Goal: Find specific page/section: Find specific page/section

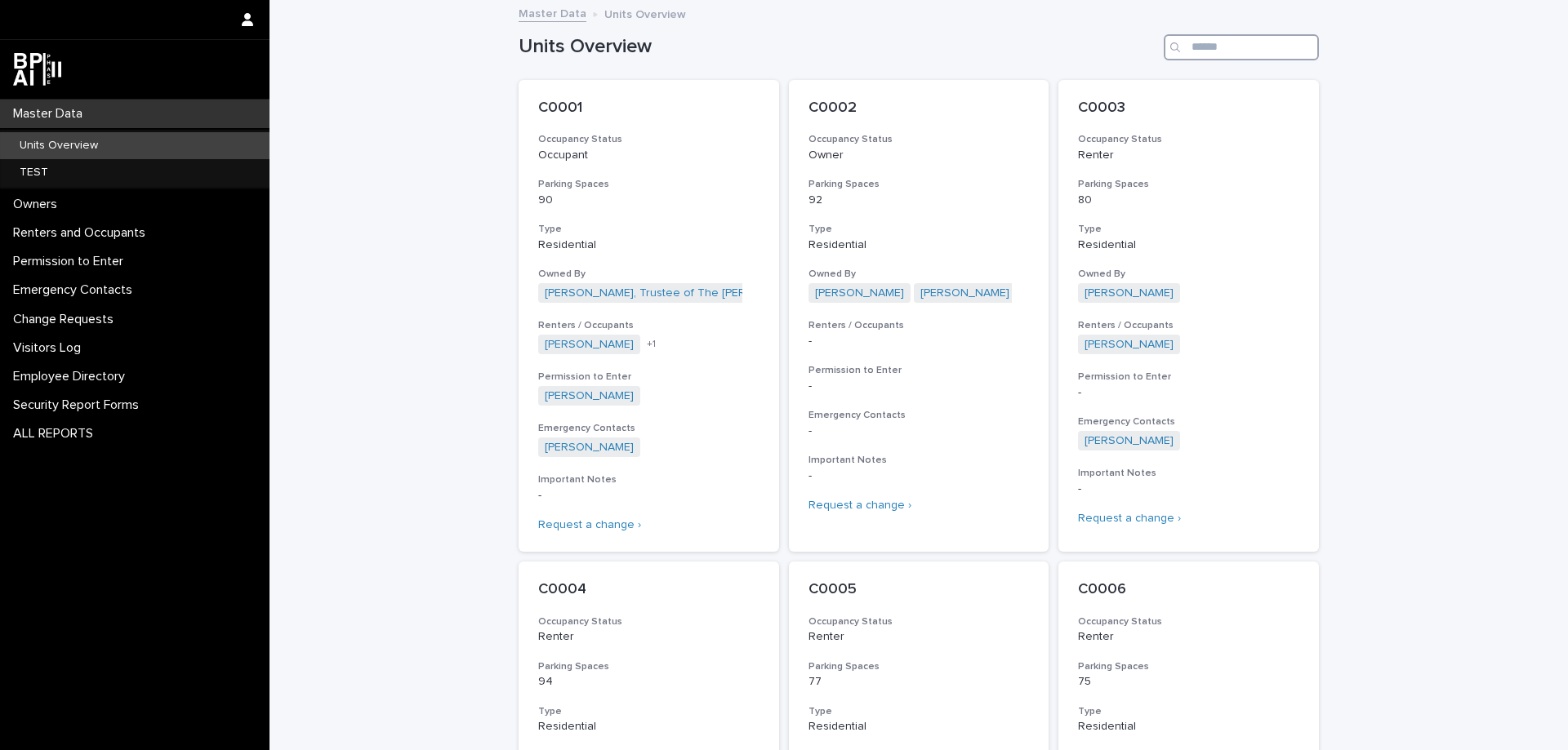
click at [1224, 48] on input "Search" at bounding box center [1241, 47] width 155 height 26
click at [1232, 47] on input "*" at bounding box center [1241, 47] width 155 height 26
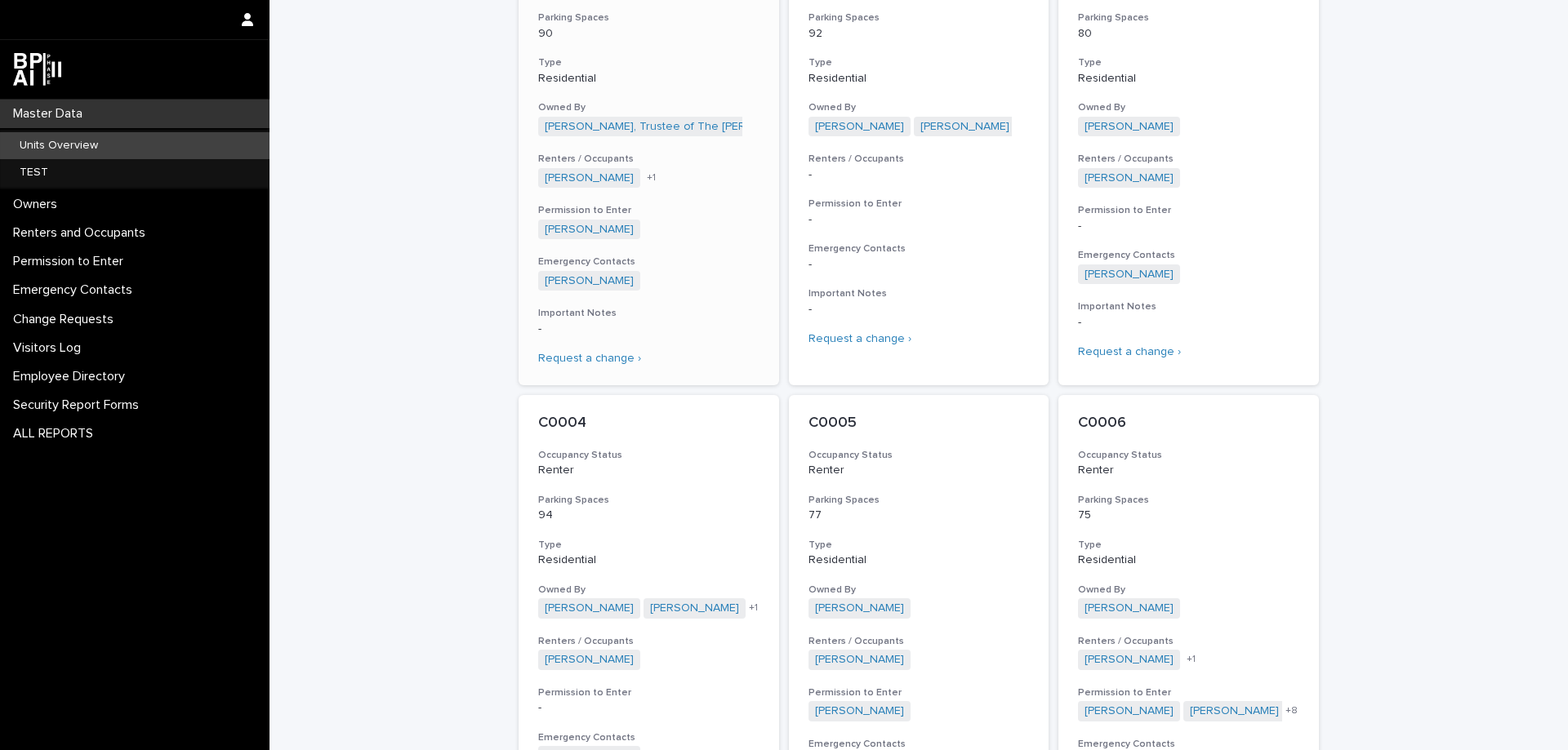
type input "*"
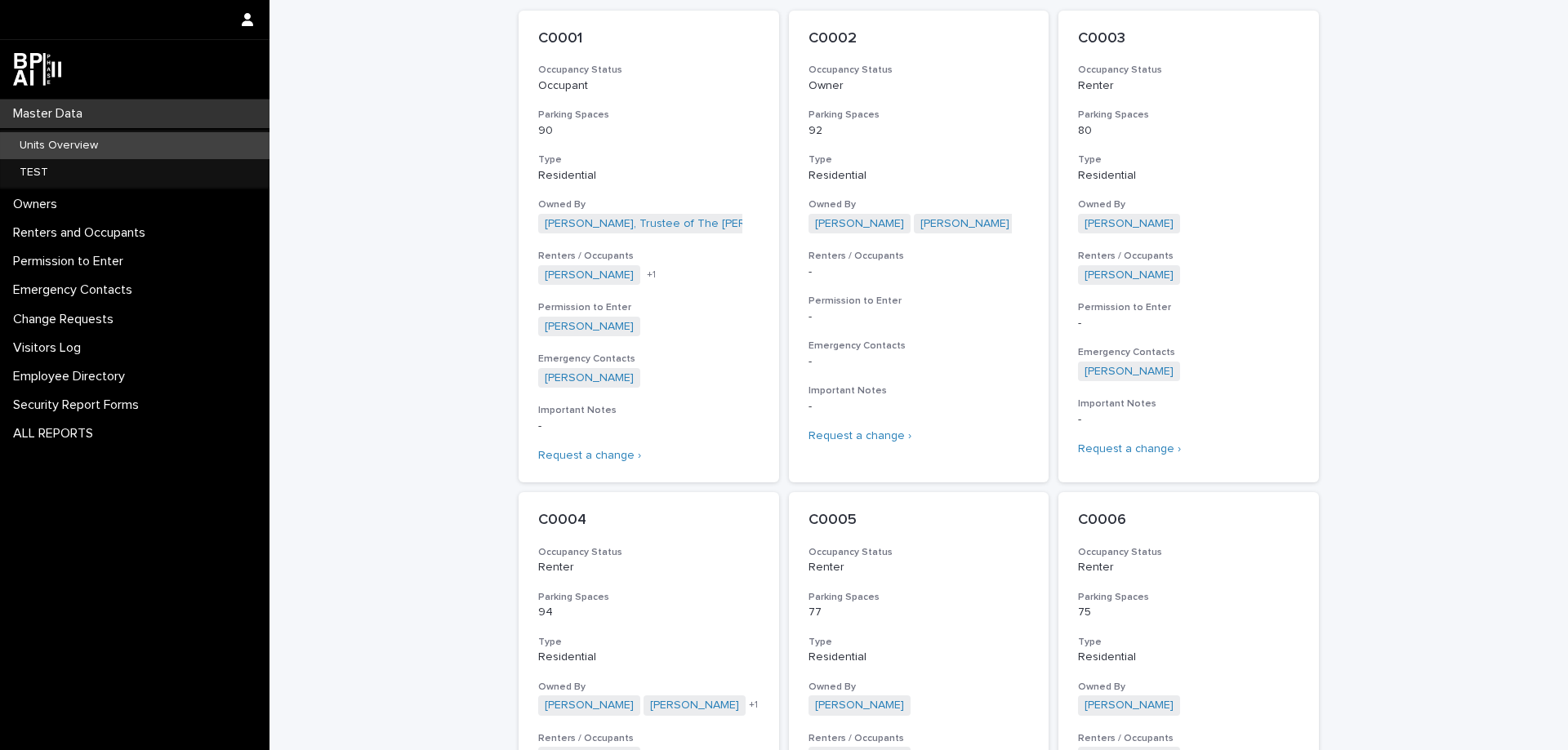
scroll to position [0, 0]
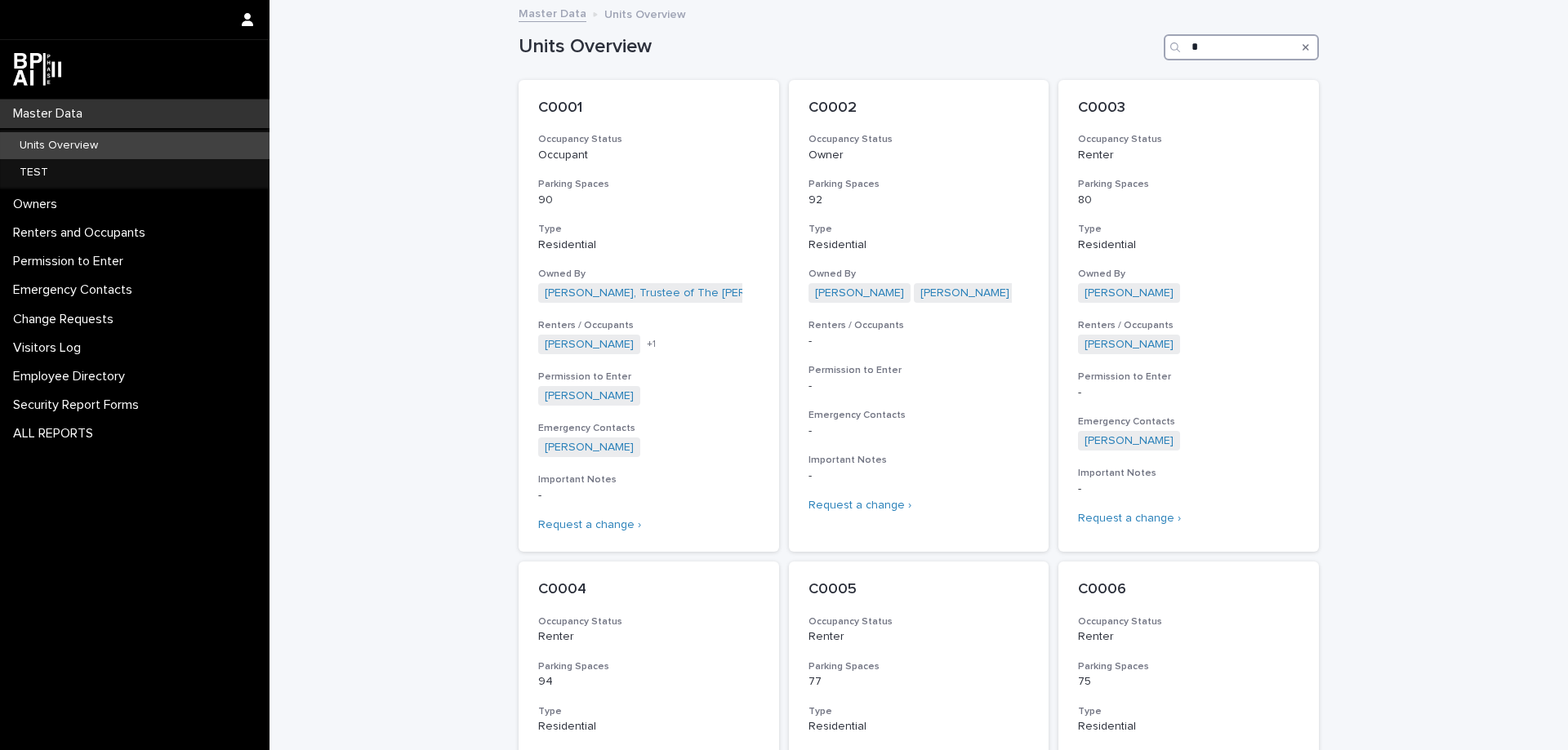
click at [1204, 44] on input "*" at bounding box center [1241, 47] width 155 height 26
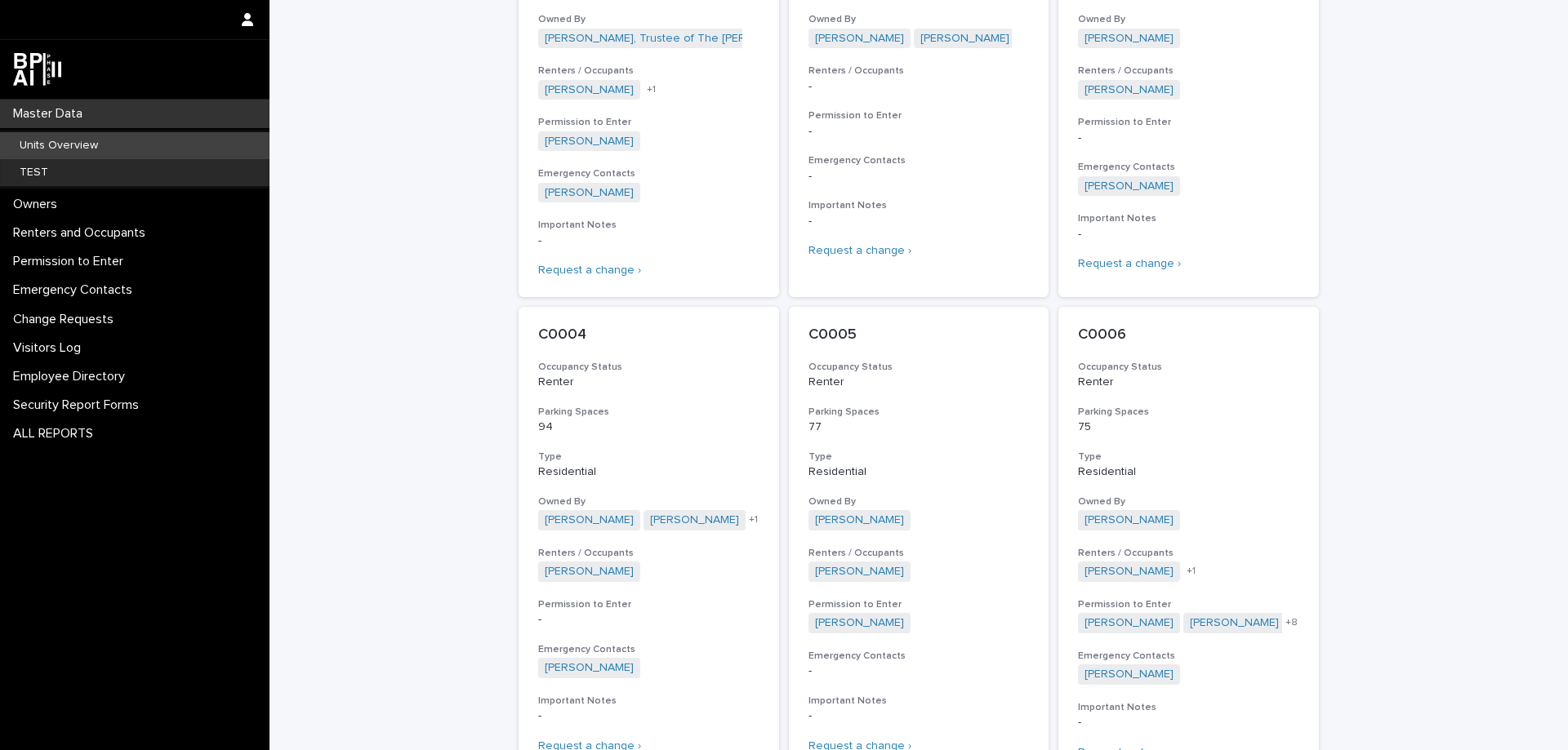
scroll to position [167, 0]
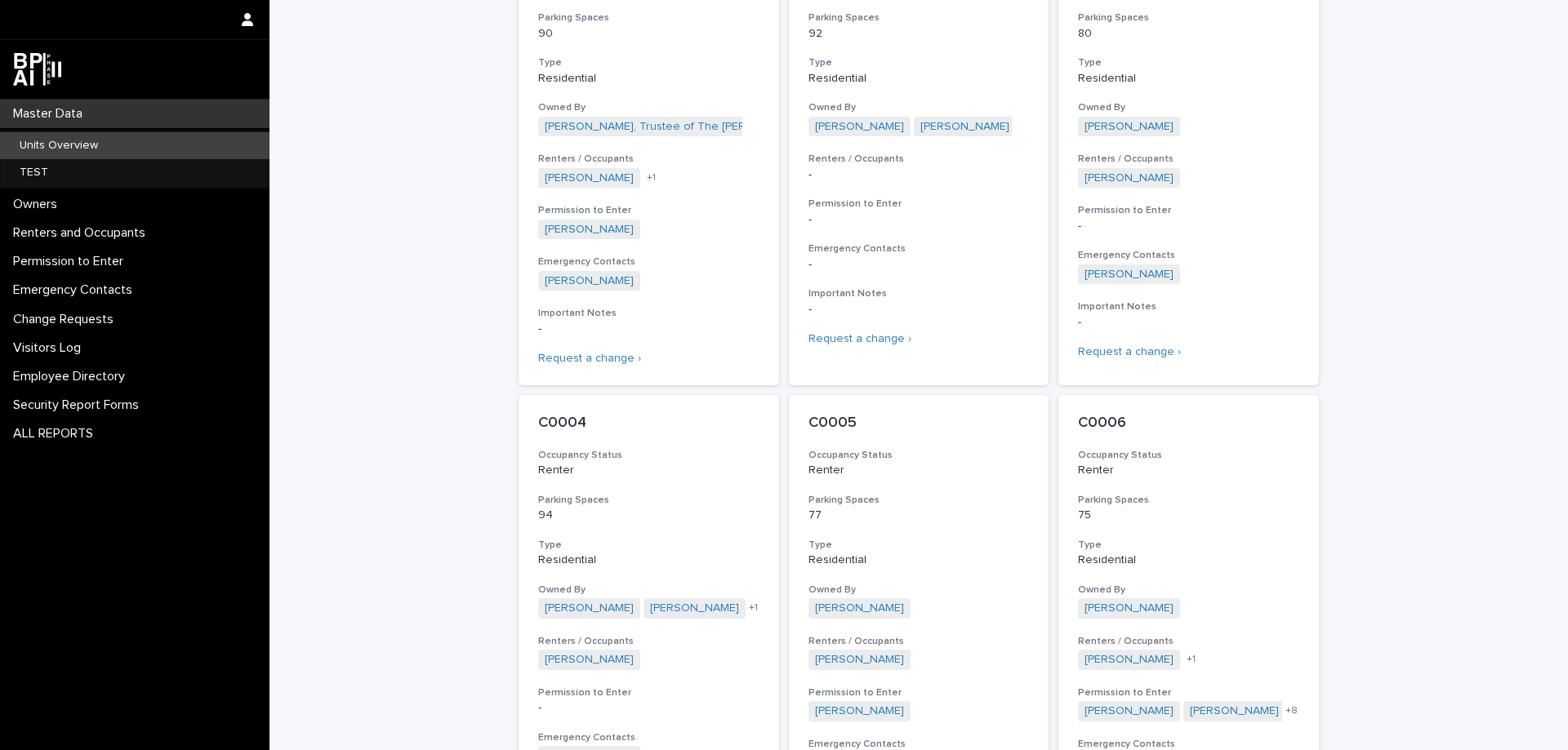
click at [112, 117] on div "Master Data" at bounding box center [134, 114] width 269 height 29
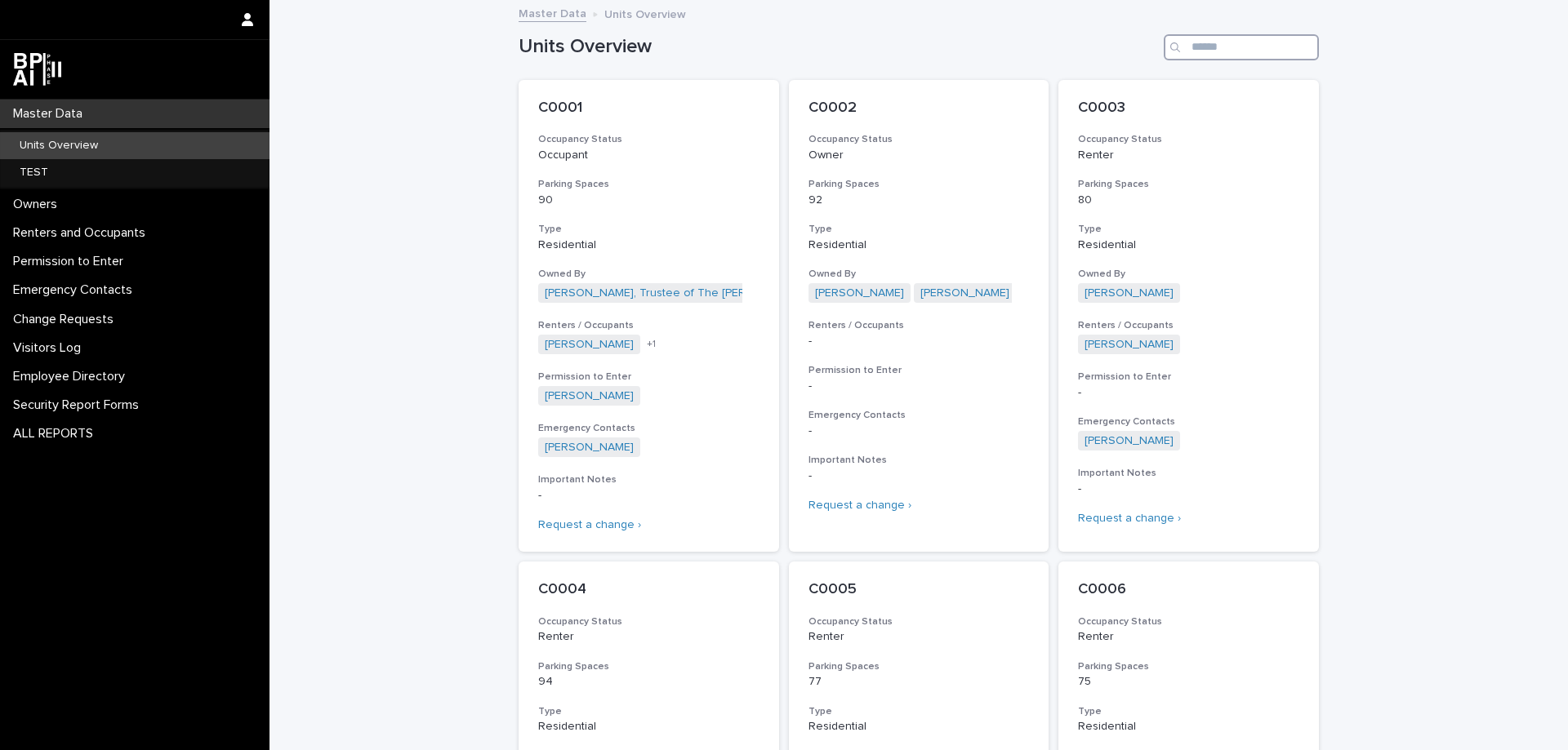
click at [1201, 53] on input "Search" at bounding box center [1241, 47] width 155 height 26
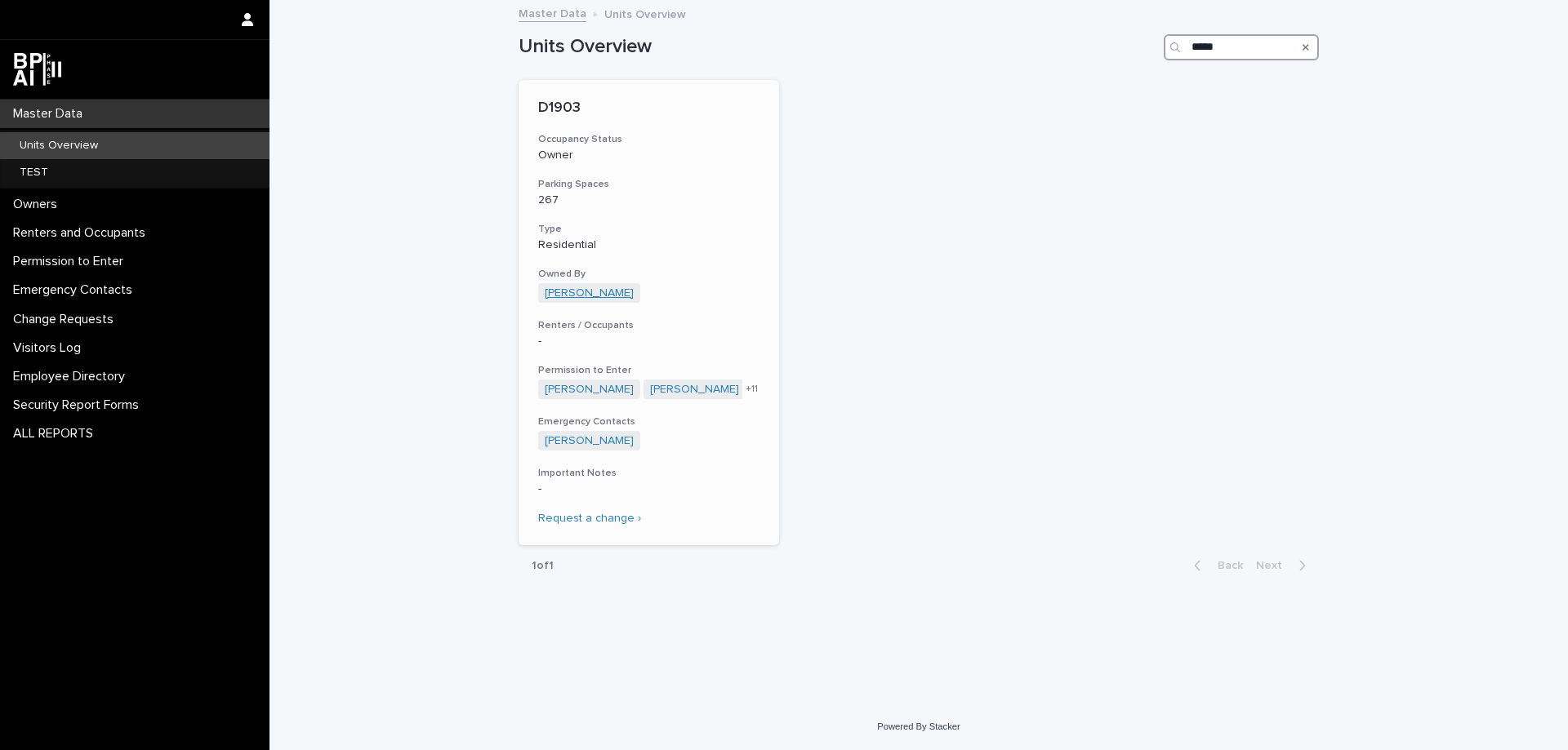
type input "*****"
click at [621, 293] on link "VIVIAN SOTOLONGO" at bounding box center [589, 293] width 89 height 13
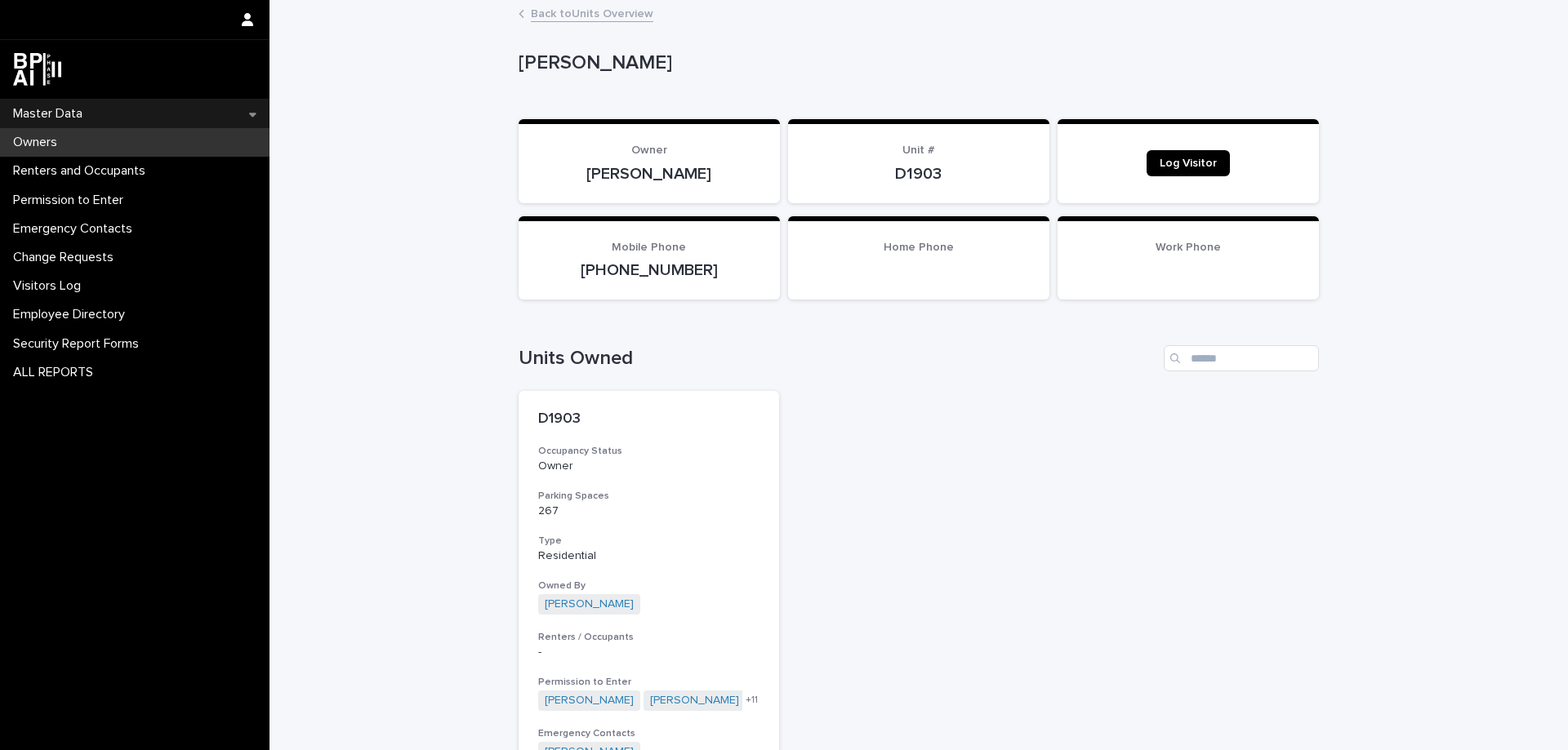
click at [64, 109] on p "Master Data" at bounding box center [51, 114] width 89 height 15
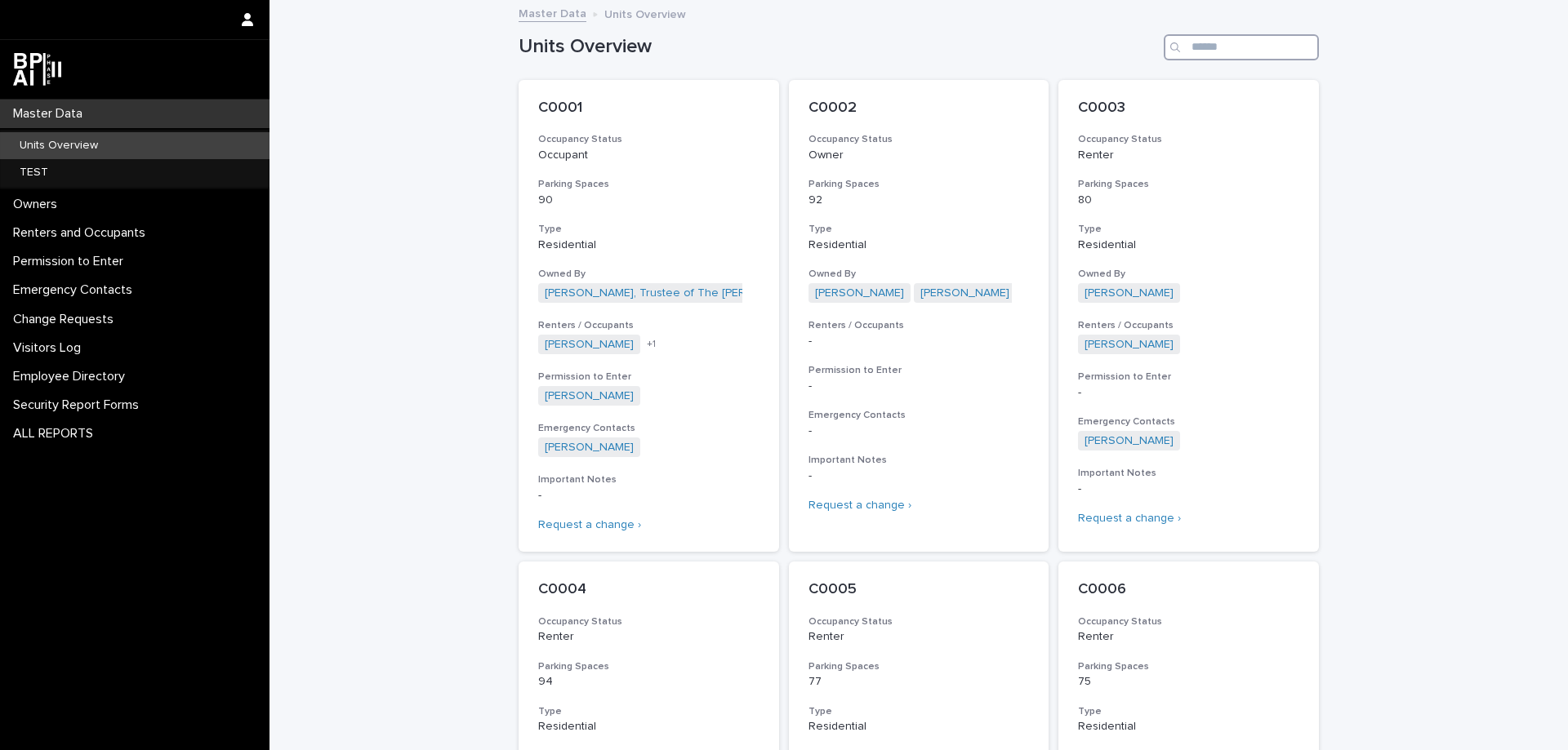
click at [1210, 54] on input "Search" at bounding box center [1241, 47] width 155 height 26
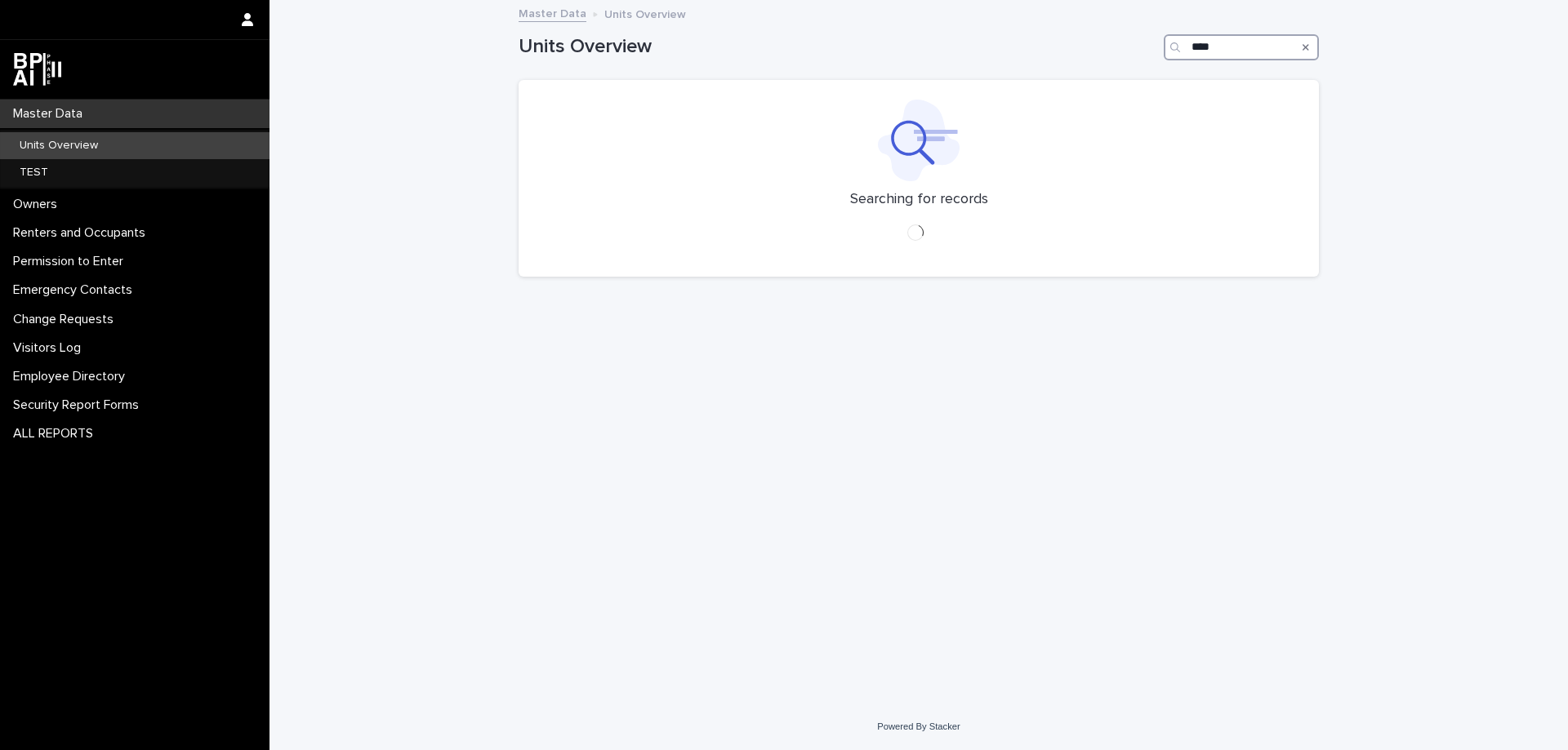
type input "*****"
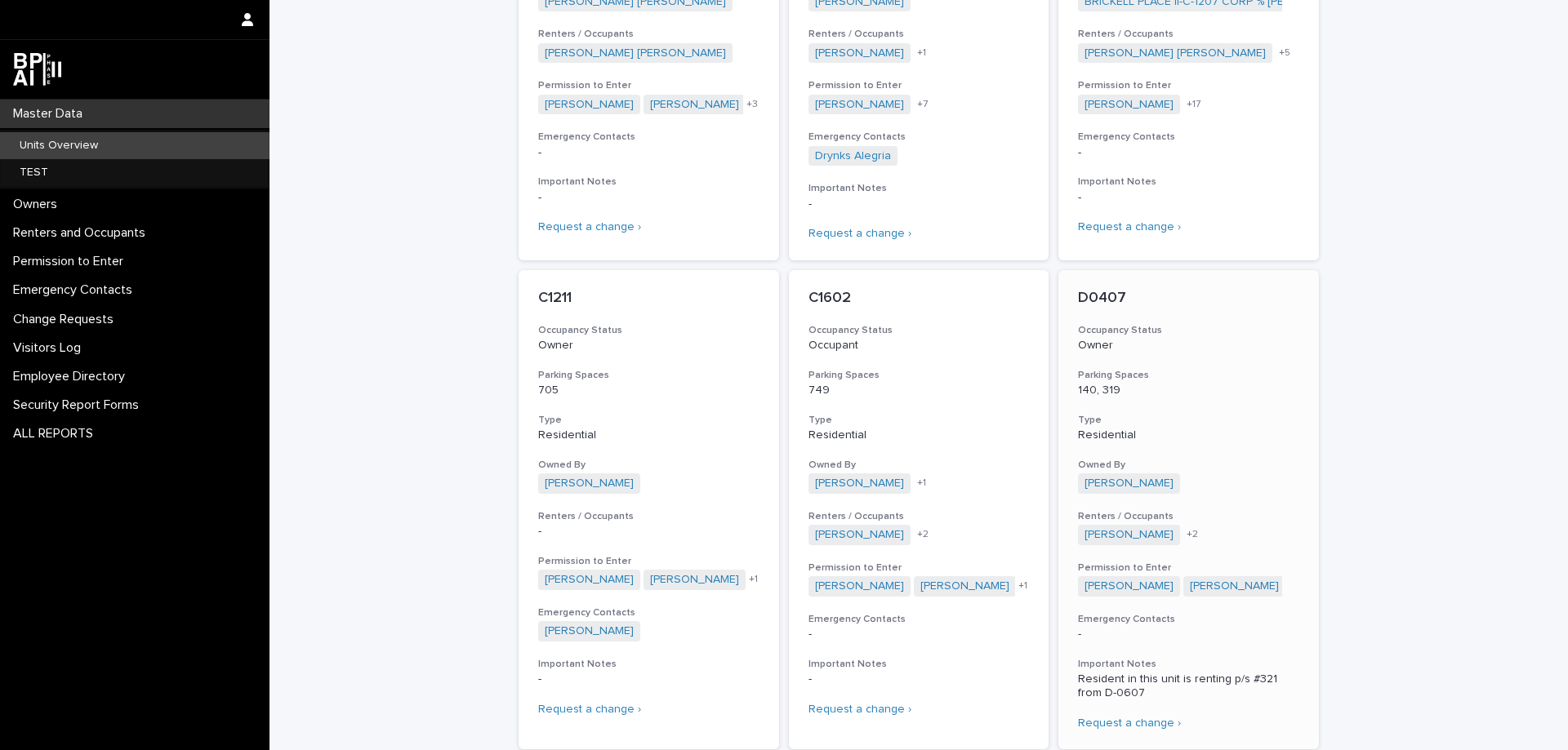
scroll to position [163, 0]
